Goal: Task Accomplishment & Management: Manage account settings

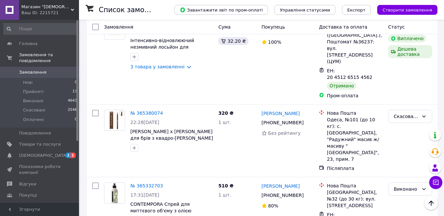
scroll to position [1104, 0]
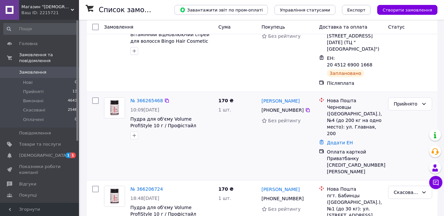
scroll to position [165, 0]
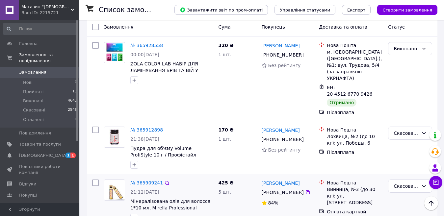
scroll to position [1021, 0]
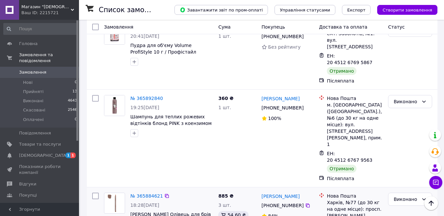
scroll to position [1231, 0]
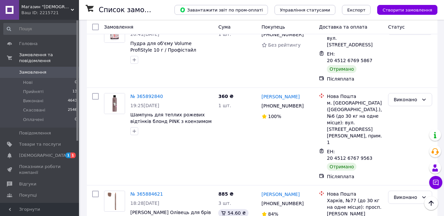
click at [411, 151] on li "Виконано" at bounding box center [409, 151] width 43 height 12
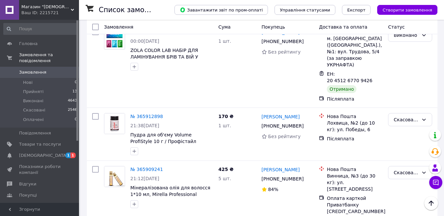
scroll to position [1000, 0]
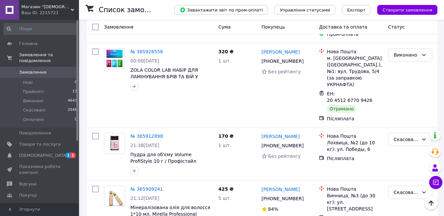
click at [411, 103] on li "Виконано" at bounding box center [409, 102] width 43 height 12
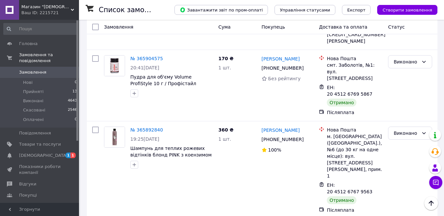
scroll to position [1231, 0]
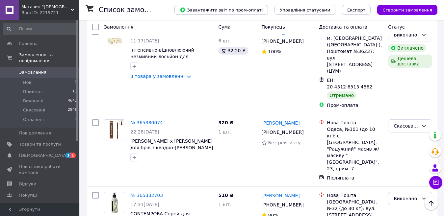
scroll to position [1104, 0]
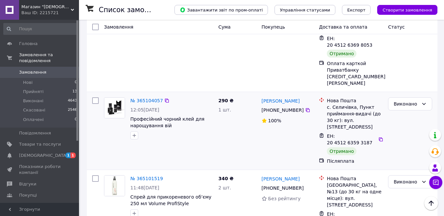
scroll to position [1273, 0]
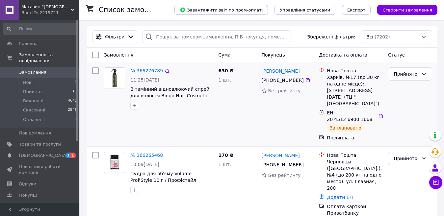
click at [250, 105] on div "630 ₴ 1 шт." at bounding box center [237, 104] width 43 height 79
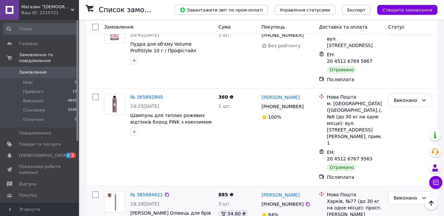
scroll to position [1231, 0]
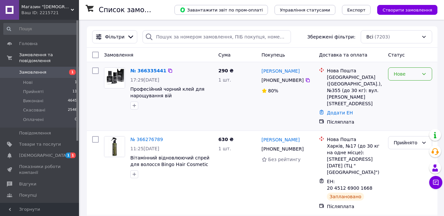
click at [424, 74] on icon at bounding box center [423, 73] width 5 height 5
click at [417, 89] on li "Прийнято" at bounding box center [409, 89] width 43 height 12
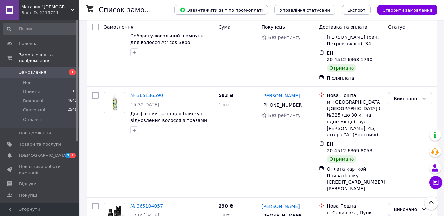
scroll to position [1285, 0]
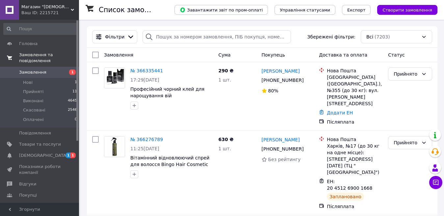
click at [37, 55] on span "Замовлення та повідомлення" at bounding box center [49, 58] width 60 height 12
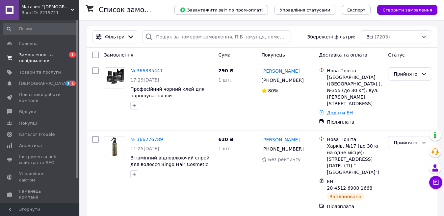
click at [49, 59] on span "Замовлення та повідомлення" at bounding box center [40, 58] width 42 height 12
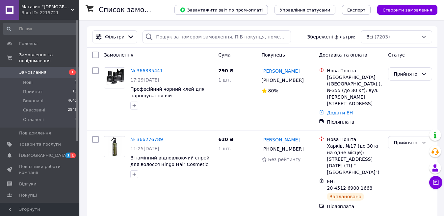
click at [67, 69] on span "1" at bounding box center [70, 72] width 18 height 6
click at [72, 69] on span "1" at bounding box center [72, 72] width 7 height 6
click at [71, 69] on span "1" at bounding box center [72, 72] width 7 height 6
click at [72, 54] on span "Замовлення та повідомлення" at bounding box center [49, 58] width 60 height 12
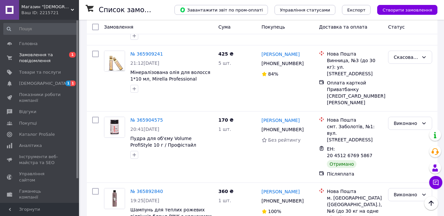
scroll to position [1221, 0]
